Goal: Find specific page/section: Find specific page/section

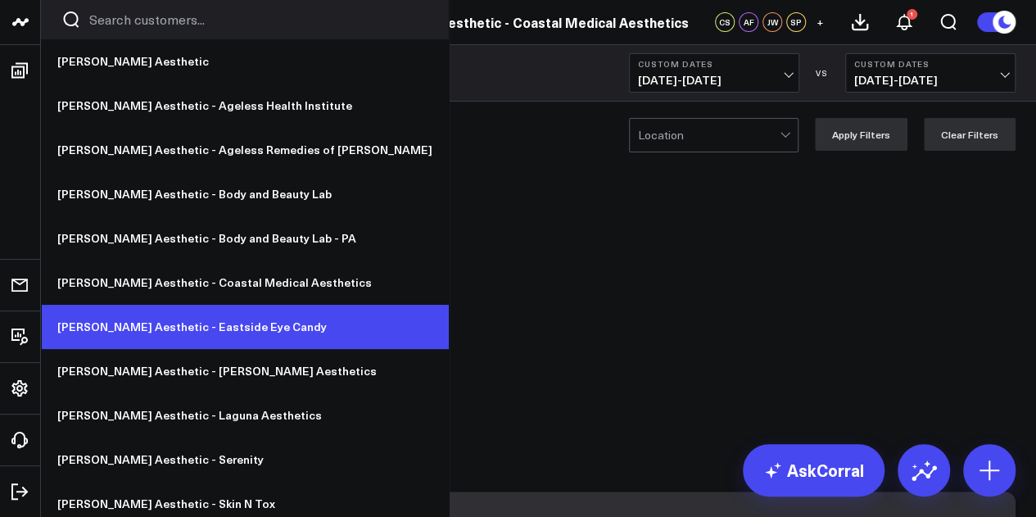
click at [225, 337] on link "[PERSON_NAME] Aesthetic - Eastside Eye Candy" at bounding box center [245, 327] width 408 height 44
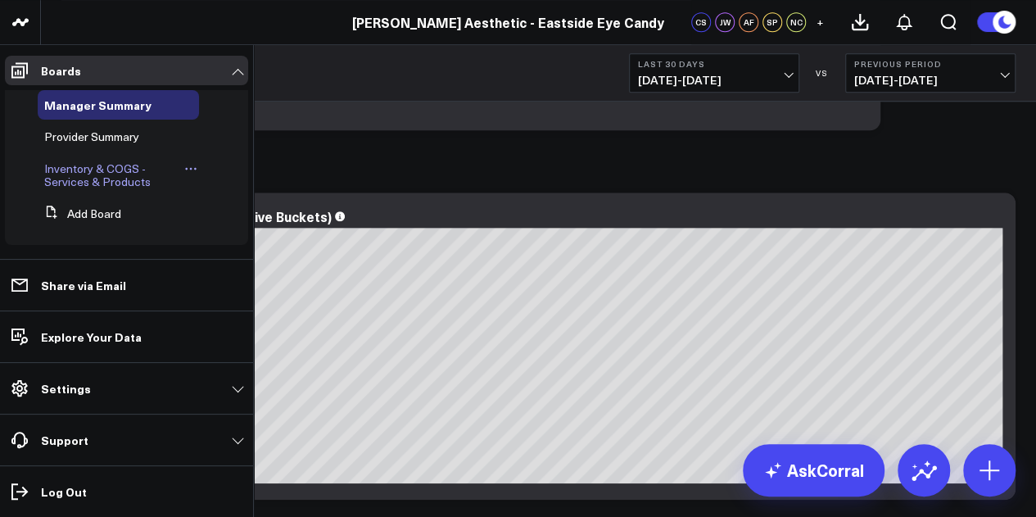
scroll to position [3671, 0]
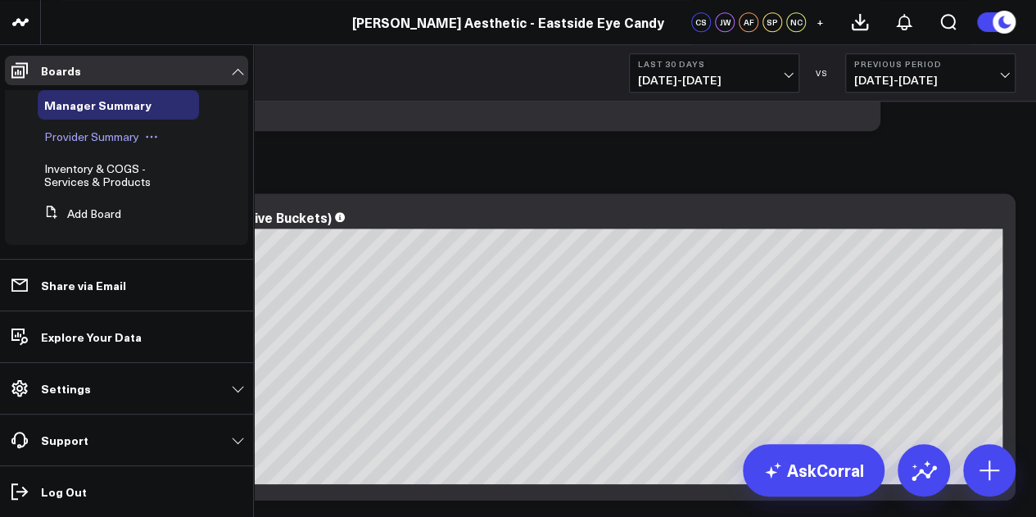
click at [98, 140] on span "Provider Summary" at bounding box center [91, 137] width 95 height 16
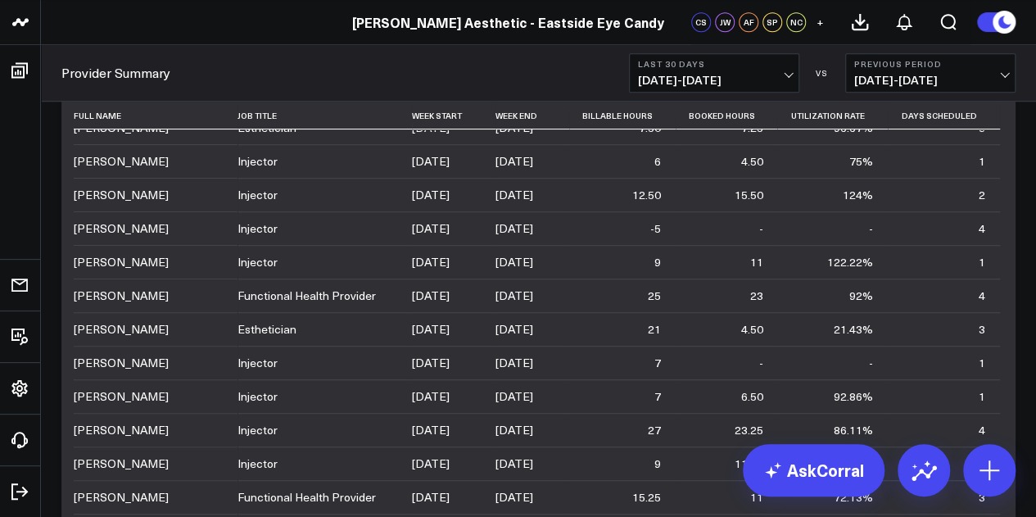
scroll to position [189, 0]
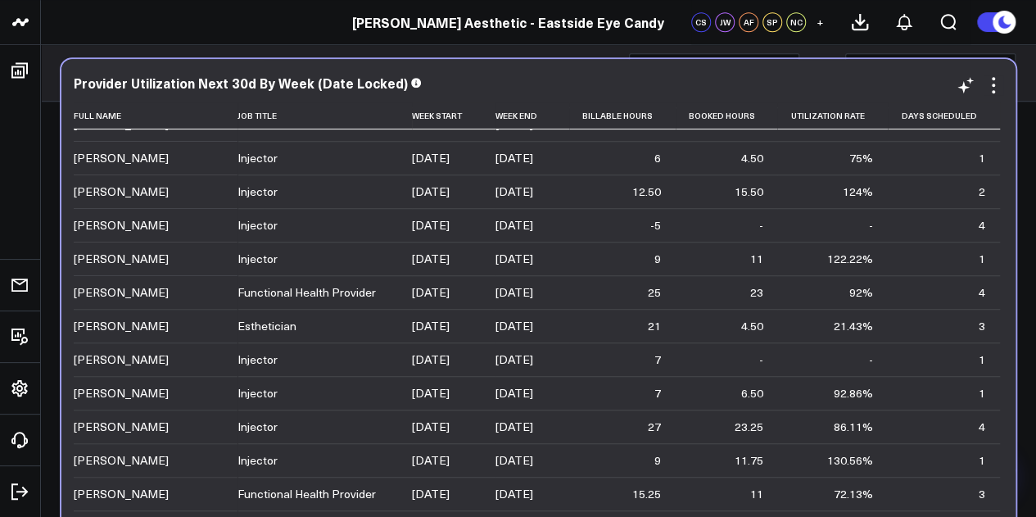
click at [777, 332] on td "21.43%" at bounding box center [832, 326] width 111 height 34
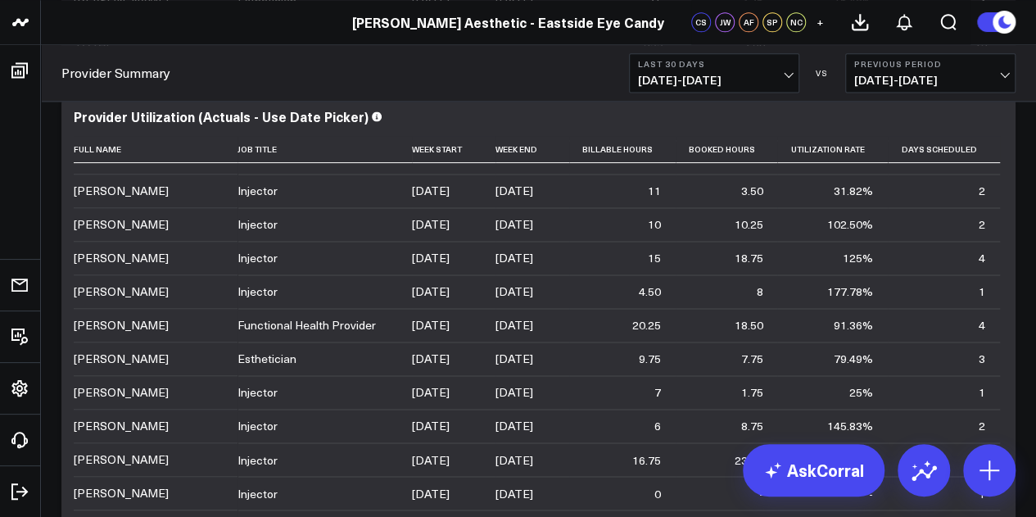
scroll to position [1093, 0]
